Goal: Transaction & Acquisition: Purchase product/service

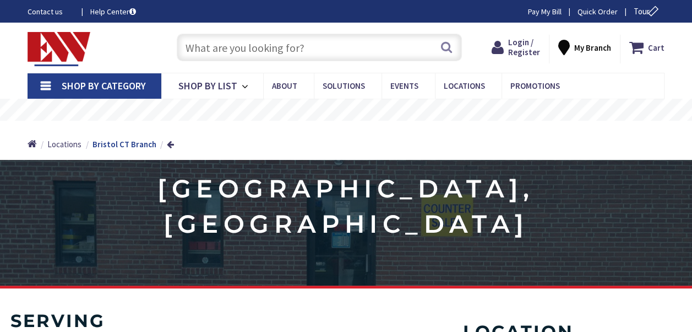
click at [234, 53] on input "text" at bounding box center [319, 48] width 285 height 28
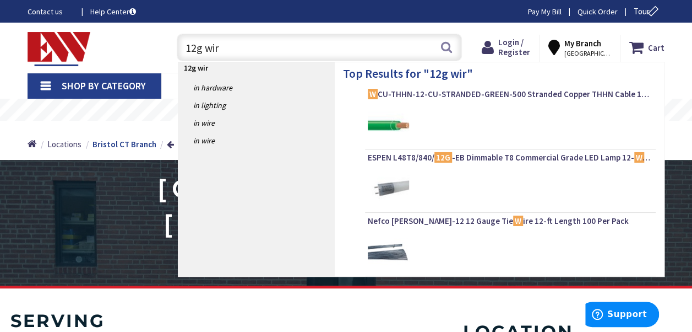
type input "12g wire"
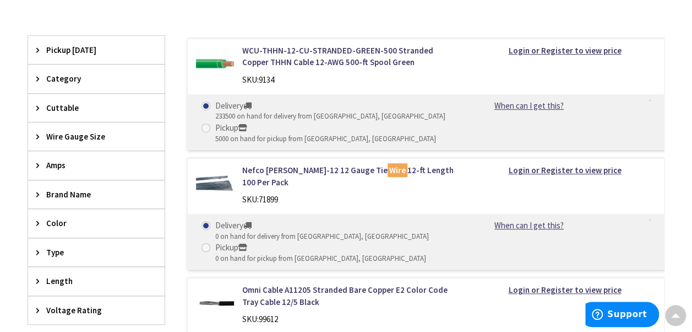
scroll to position [290, 0]
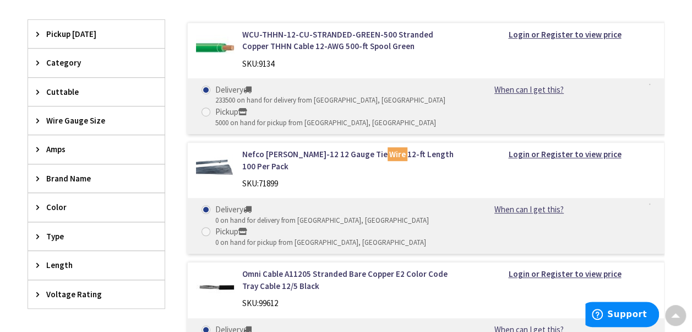
click at [45, 58] on div "Category" at bounding box center [96, 62] width 137 height 28
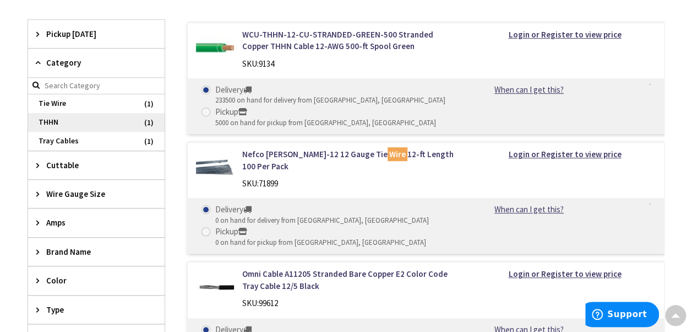
click at [69, 122] on span "THHN" at bounding box center [96, 122] width 137 height 19
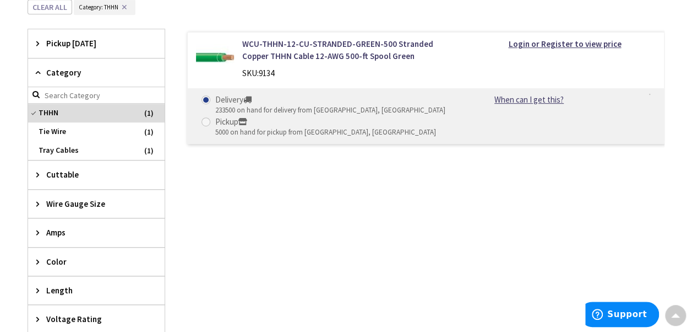
click at [53, 221] on div "Amps" at bounding box center [96, 232] width 137 height 28
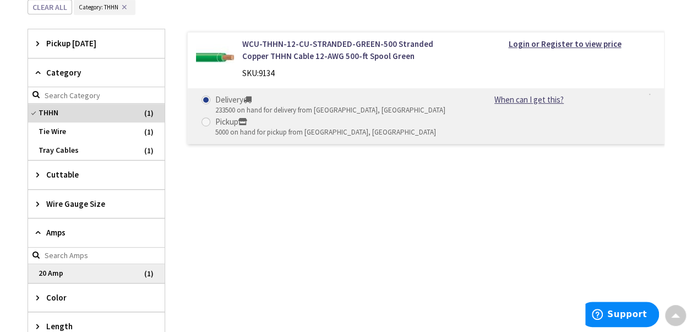
click at [58, 273] on span "20 Amp" at bounding box center [96, 273] width 137 height 19
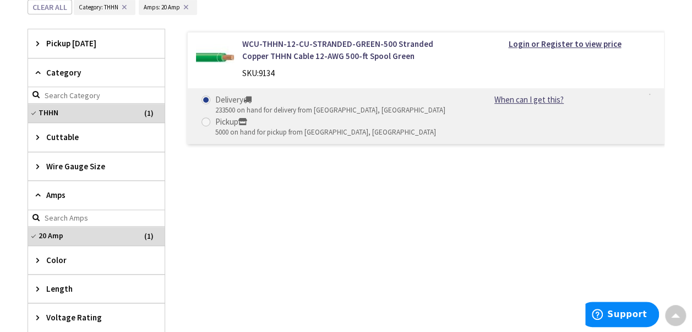
click at [58, 256] on span "Color" at bounding box center [91, 260] width 90 height 12
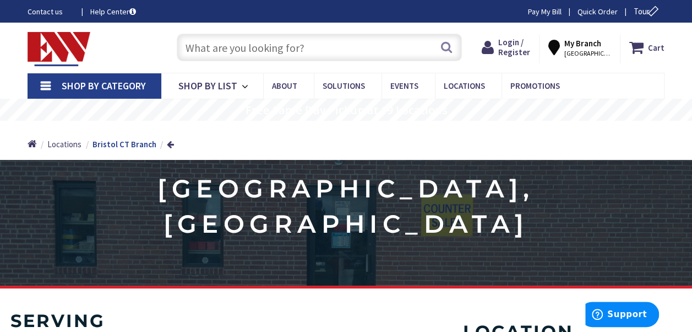
click at [51, 84] on link "Shop By Category" at bounding box center [95, 85] width 134 height 25
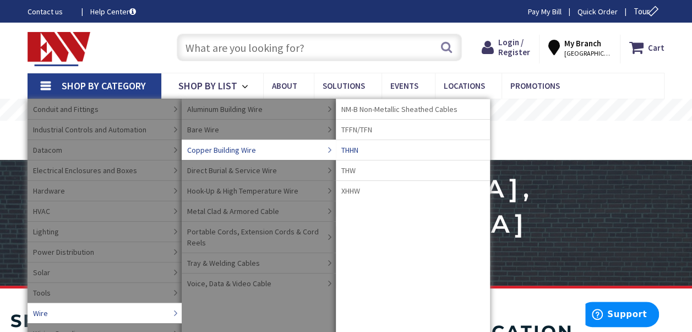
click at [362, 156] on link "THHN" at bounding box center [413, 149] width 154 height 20
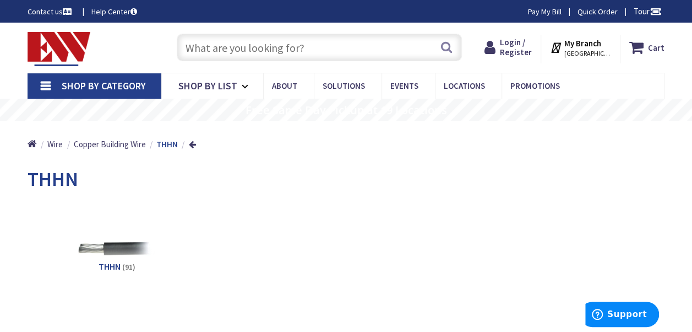
click at [126, 252] on img at bounding box center [117, 249] width 78 height 78
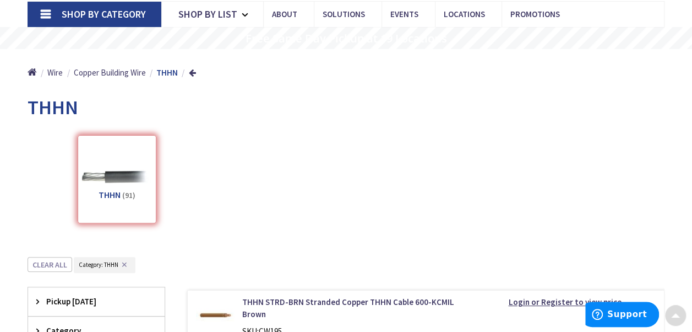
scroll to position [328, 0]
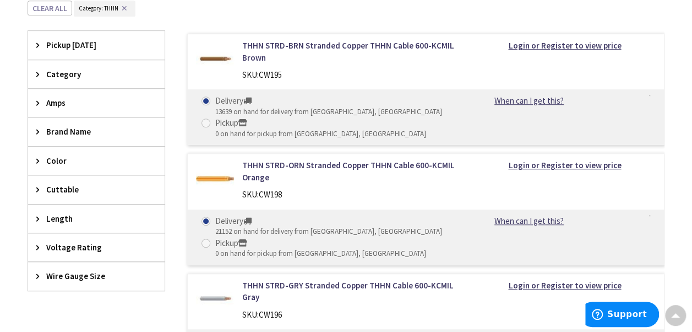
click at [67, 246] on span "Voltage Rating" at bounding box center [91, 247] width 90 height 12
click at [61, 218] on span "Length" at bounding box center [91, 219] width 90 height 12
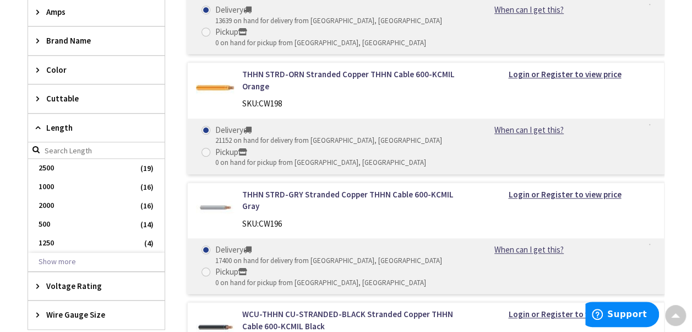
scroll to position [424, 0]
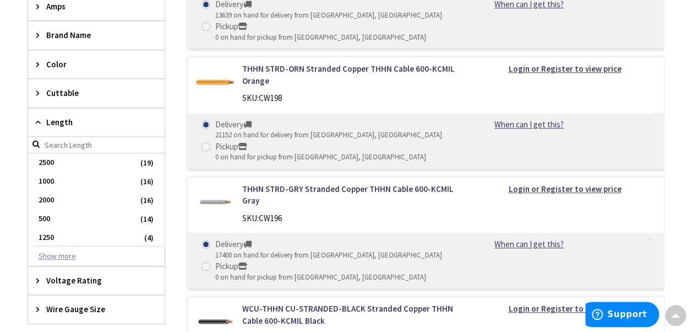
click at [60, 251] on button "Show more" at bounding box center [96, 256] width 137 height 19
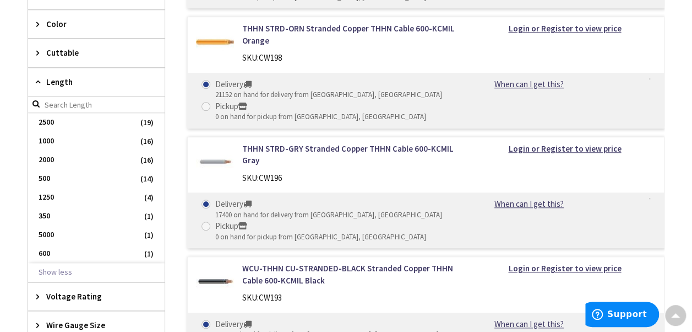
scroll to position [470, 0]
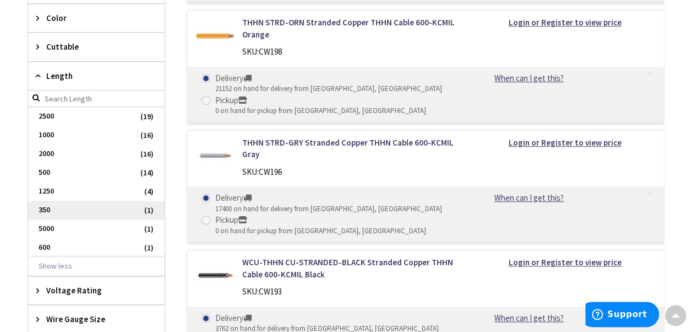
click at [79, 212] on span "350" at bounding box center [96, 210] width 137 height 19
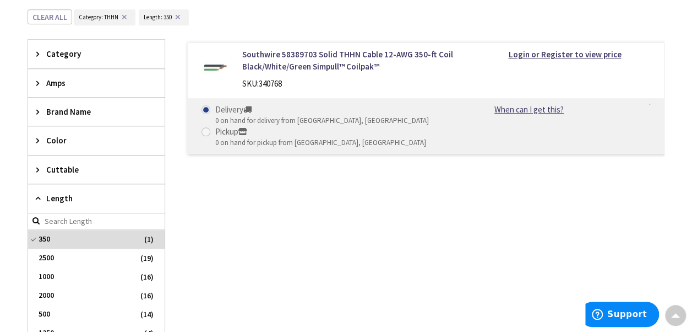
scroll to position [318, 0]
click at [314, 61] on link "Southwire 58389703 Solid THHN Cable 12-AWG 350-ft Coil Black/White/Green Simpul…" at bounding box center [349, 62] width 215 height 24
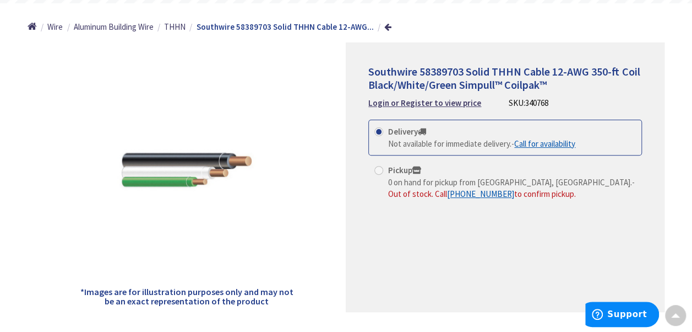
scroll to position [121, 0]
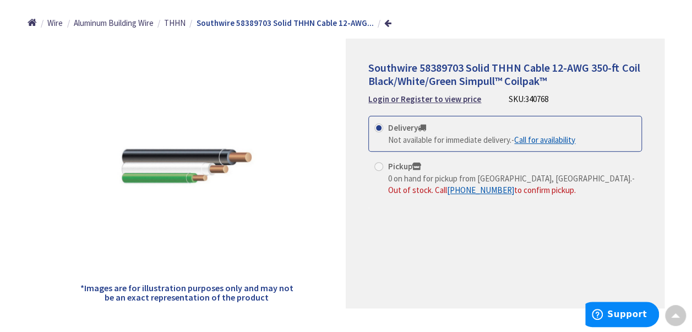
click at [565, 135] on link "Call for availability" at bounding box center [545, 140] width 61 height 12
click at [418, 100] on strong "Login or Register to view price" at bounding box center [425, 99] width 113 height 10
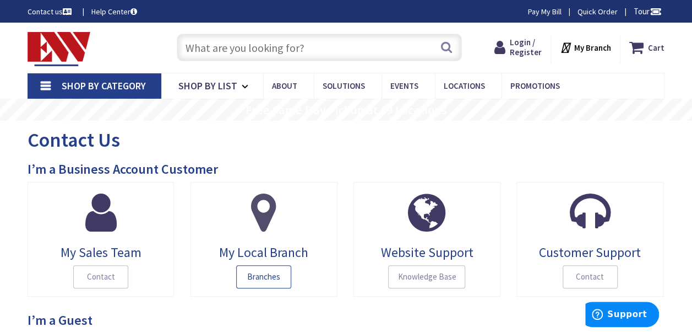
click at [275, 274] on span "Branches" at bounding box center [263, 276] width 55 height 23
click at [263, 230] on icon at bounding box center [263, 212] width 25 height 44
click at [282, 255] on span "My Local Branch" at bounding box center [264, 252] width 131 height 14
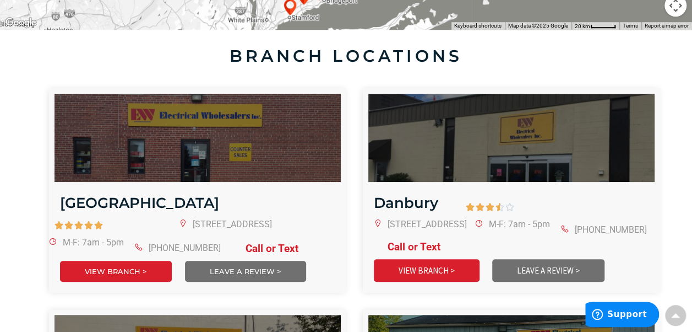
scroll to position [498, 0]
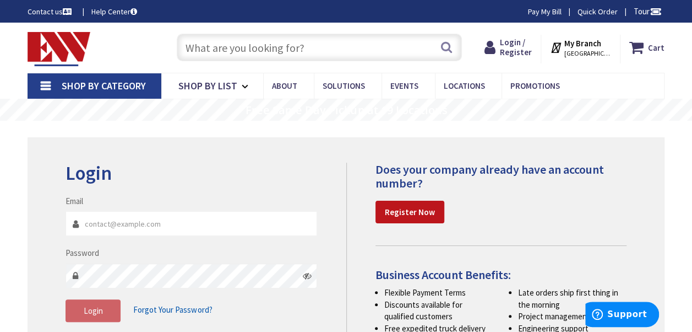
click at [99, 231] on input "Email" at bounding box center [192, 223] width 252 height 25
type input "jrosario@acmt-usa.com"
